Goal: Navigation & Orientation: Find specific page/section

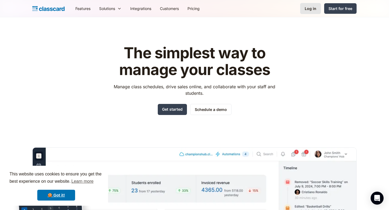
click at [316, 10] on div "Log in" at bounding box center [311, 9] width 12 height 6
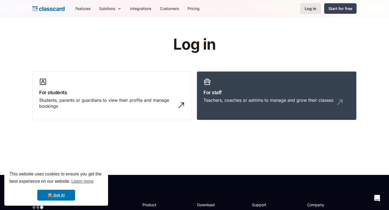
click at [319, 5] on link "Log in" at bounding box center [310, 8] width 21 height 11
click at [214, 92] on h3 "For staff" at bounding box center [276, 92] width 146 height 7
